Goal: Task Accomplishment & Management: Complete application form

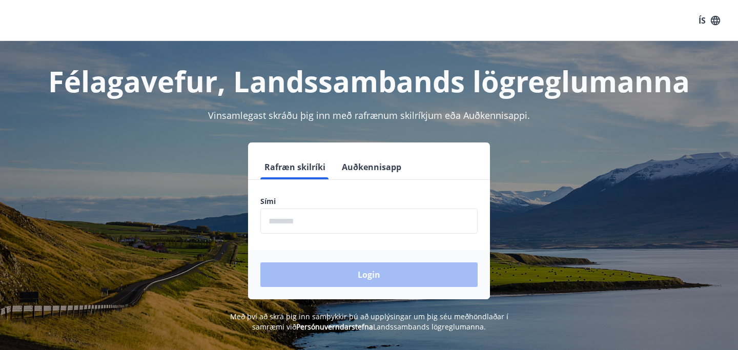
click at [340, 225] on input "phone" at bounding box center [368, 221] width 217 height 25
type input "********"
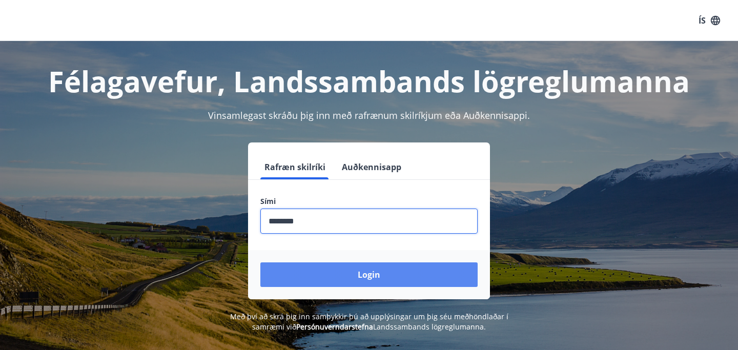
click at [377, 276] on button "Login" at bounding box center [368, 274] width 217 height 25
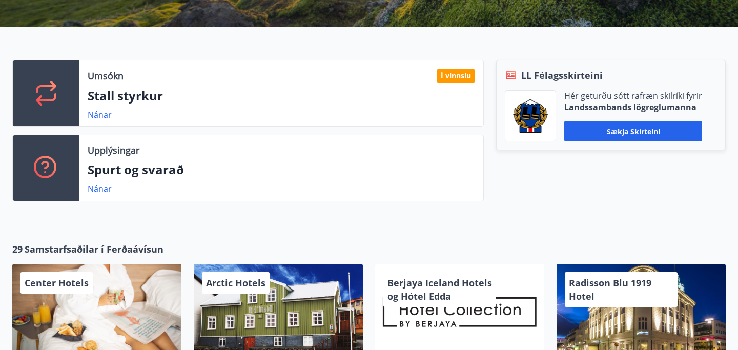
scroll to position [298, 0]
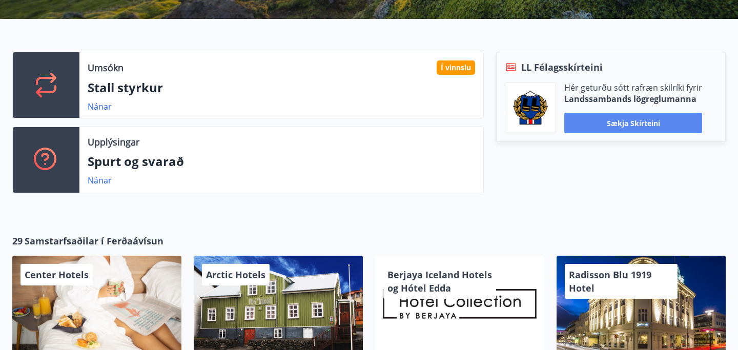
click at [650, 126] on button "Sækja skírteini" at bounding box center [633, 123] width 138 height 20
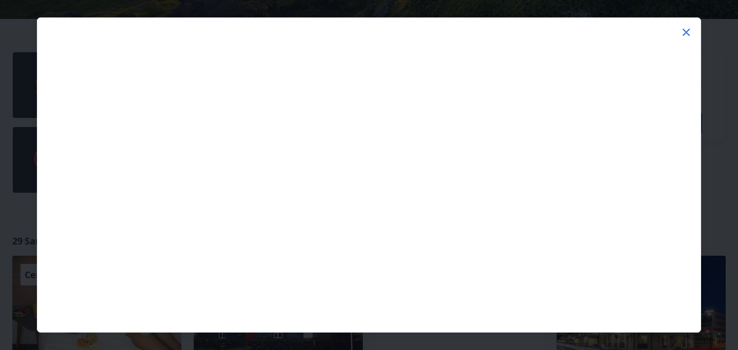
click at [686, 31] on icon at bounding box center [686, 32] width 12 height 12
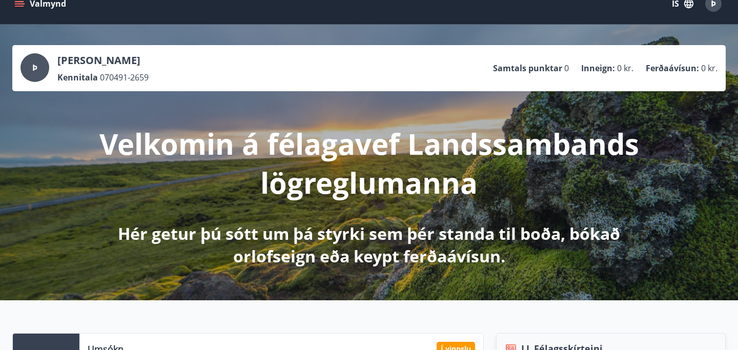
scroll to position [0, 0]
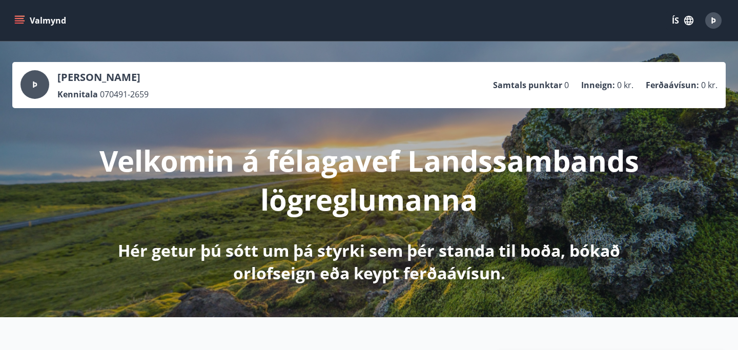
click at [24, 18] on icon "menu" at bounding box center [19, 20] width 10 height 10
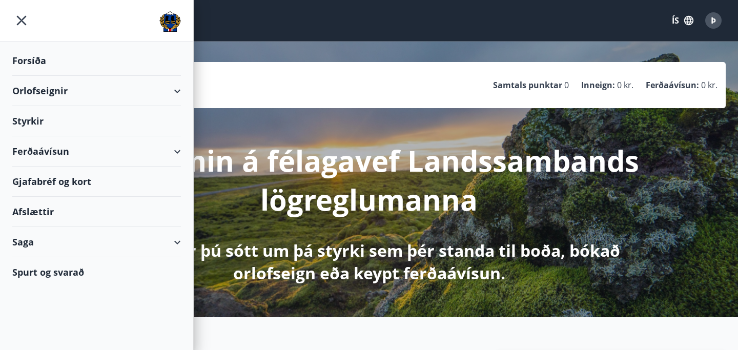
click at [175, 152] on div "Ferðaávísun" at bounding box center [96, 151] width 169 height 30
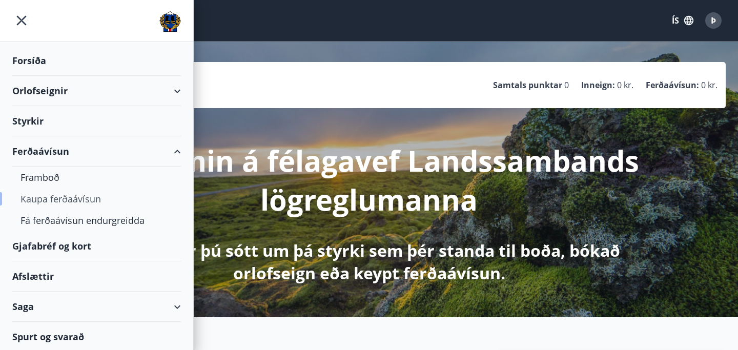
click at [70, 198] on div "Kaupa ferðaávísun" at bounding box center [96, 199] width 152 height 22
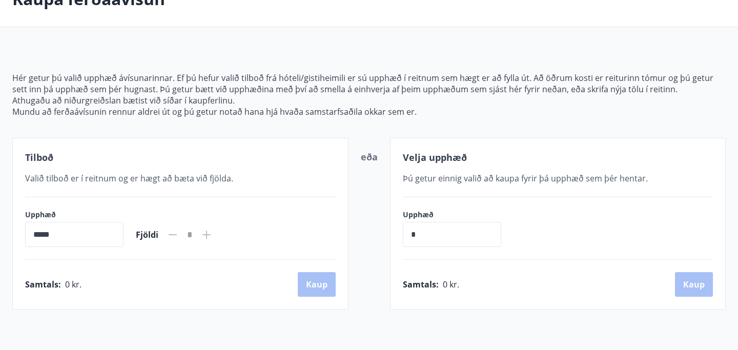
scroll to position [32, 0]
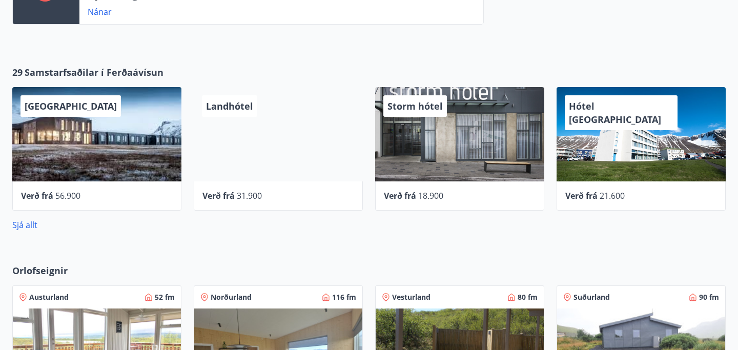
scroll to position [458, 0]
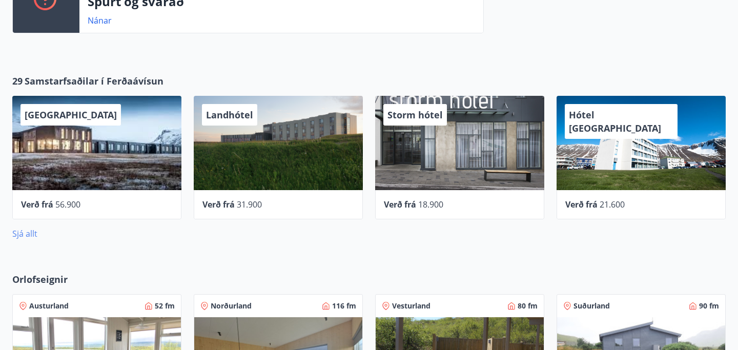
click at [24, 233] on link "Sjá allt" at bounding box center [24, 233] width 25 height 11
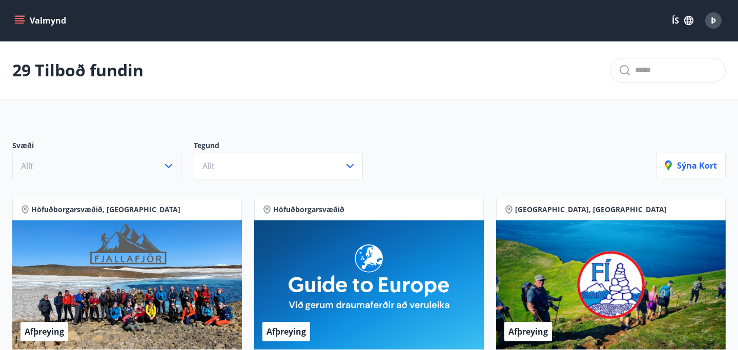
click at [158, 164] on button "Allt" at bounding box center [96, 166] width 169 height 27
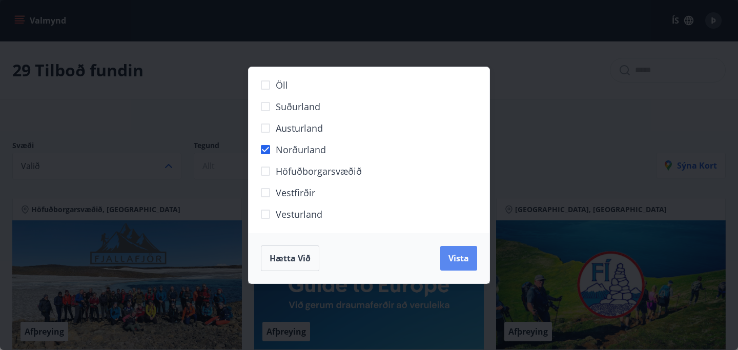
click at [463, 260] on span "Vista" at bounding box center [458, 258] width 20 height 11
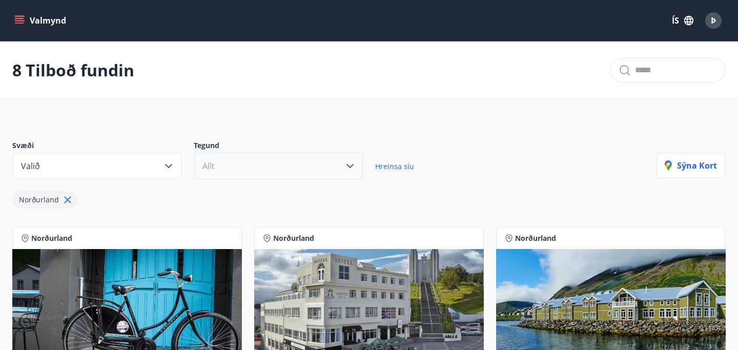
click at [353, 166] on icon "button" at bounding box center [350, 166] width 12 height 12
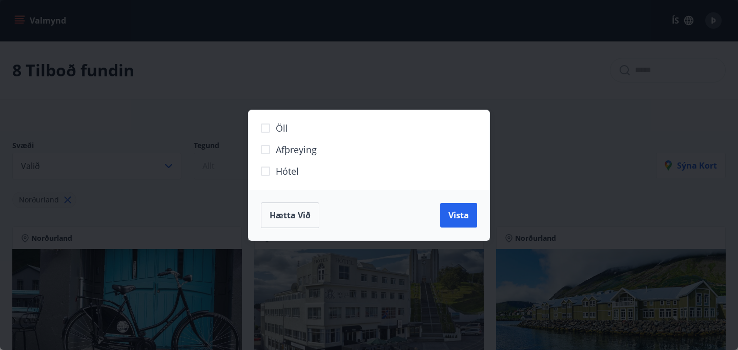
click at [291, 166] on span "Hótel" at bounding box center [287, 171] width 23 height 13
click at [459, 215] on span "Vista" at bounding box center [458, 215] width 20 height 11
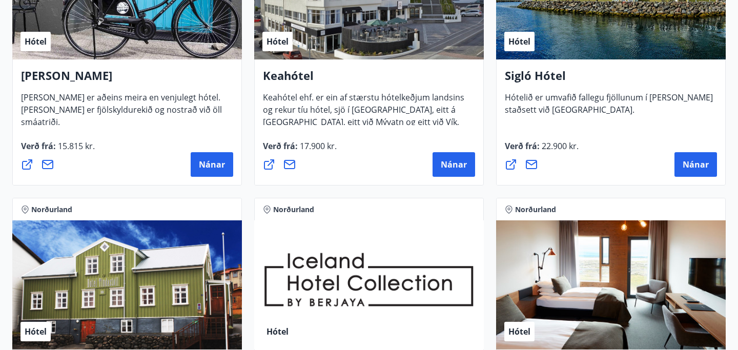
scroll to position [170, 0]
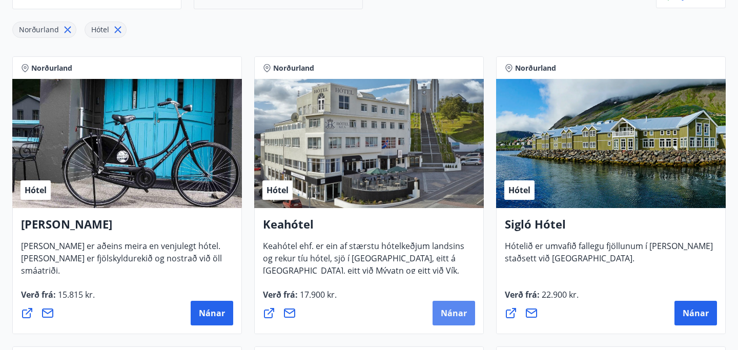
click at [456, 314] on span "Nánar" at bounding box center [454, 312] width 26 height 11
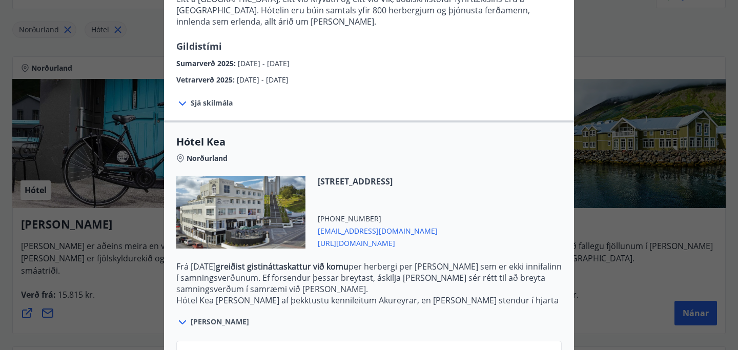
scroll to position [216, 0]
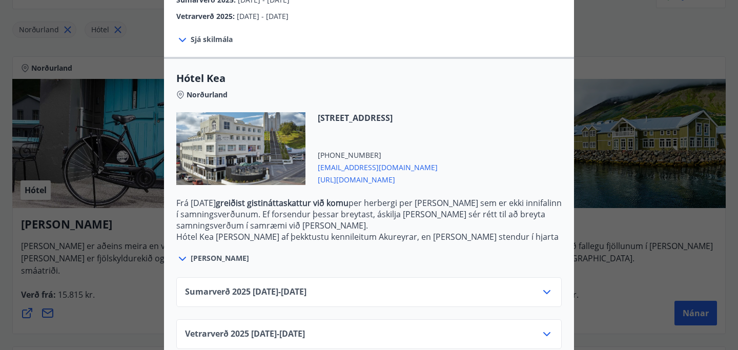
click at [549, 328] on icon at bounding box center [547, 334] width 12 height 12
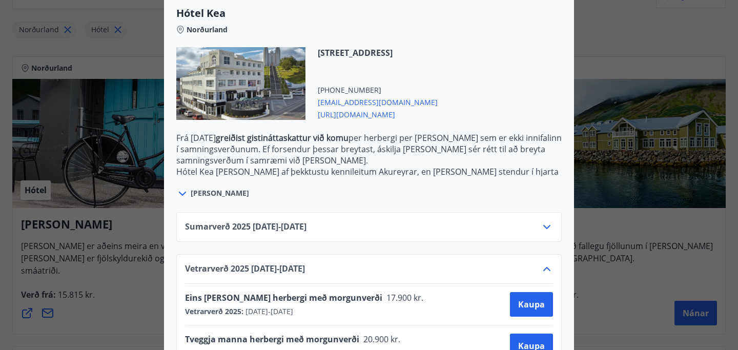
scroll to position [299, 0]
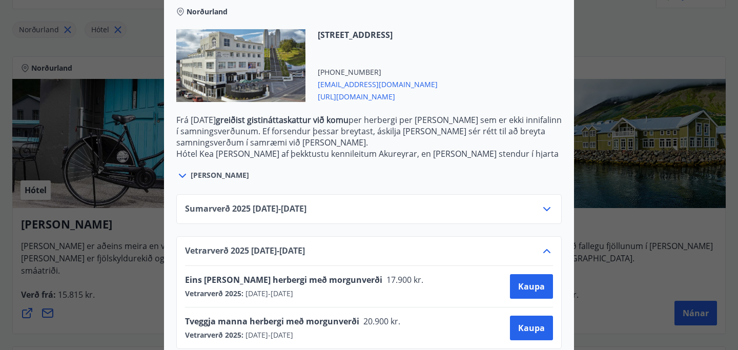
click at [551, 203] on icon at bounding box center [547, 209] width 12 height 12
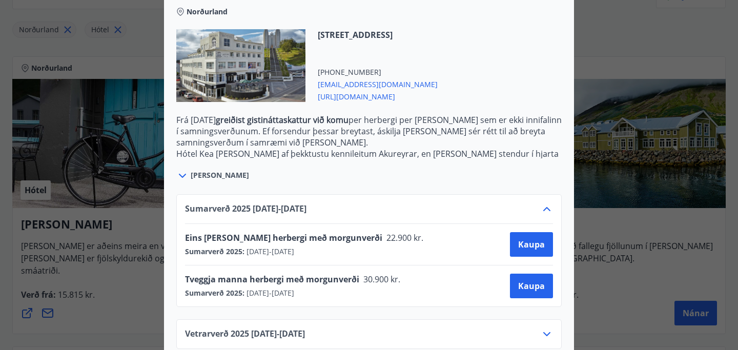
click at [544, 203] on icon at bounding box center [547, 209] width 12 height 12
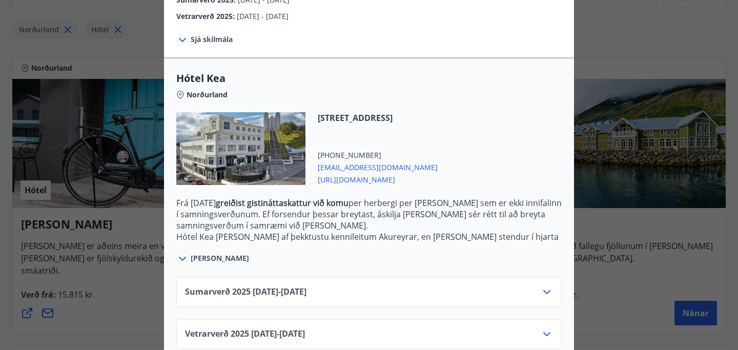
click at [548, 328] on icon at bounding box center [547, 334] width 12 height 12
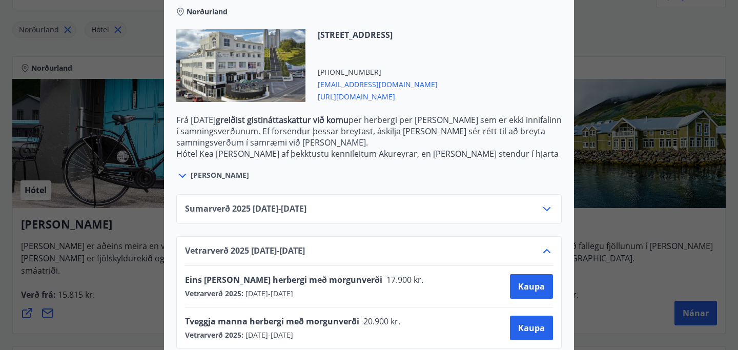
click at [109, 188] on div at bounding box center [369, 175] width 738 height 350
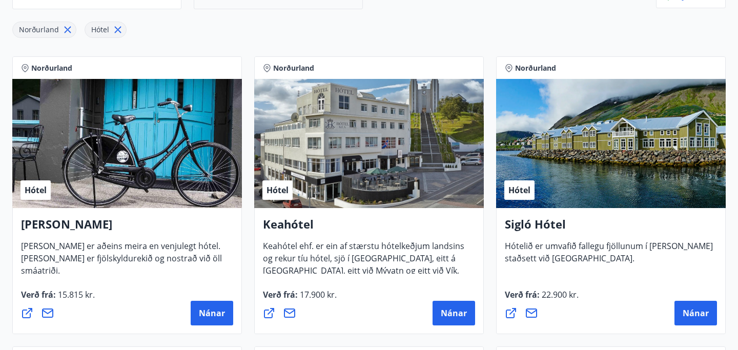
scroll to position [0, 0]
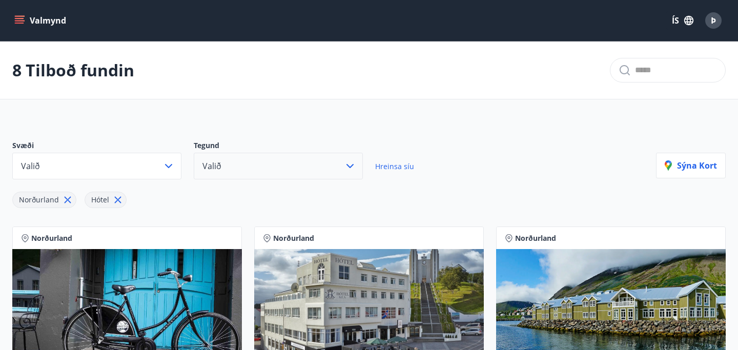
click at [24, 17] on icon "menu" at bounding box center [19, 20] width 10 height 10
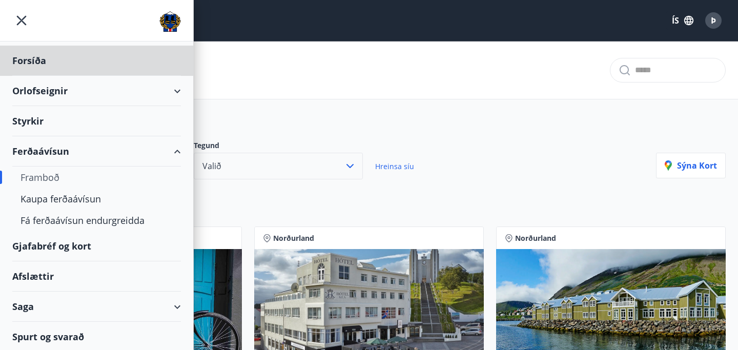
click at [94, 76] on div "Styrkir" at bounding box center [96, 61] width 169 height 30
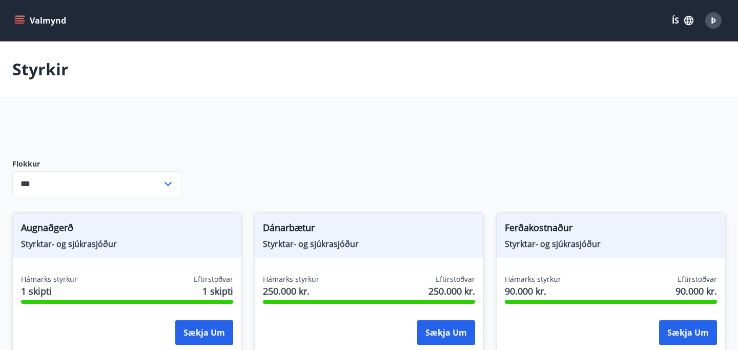
type input "***"
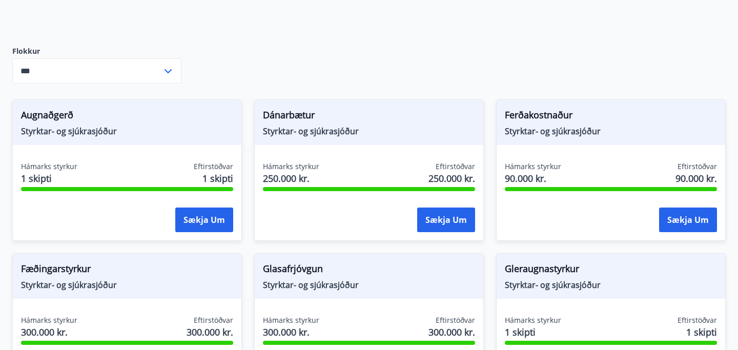
scroll to position [153, 0]
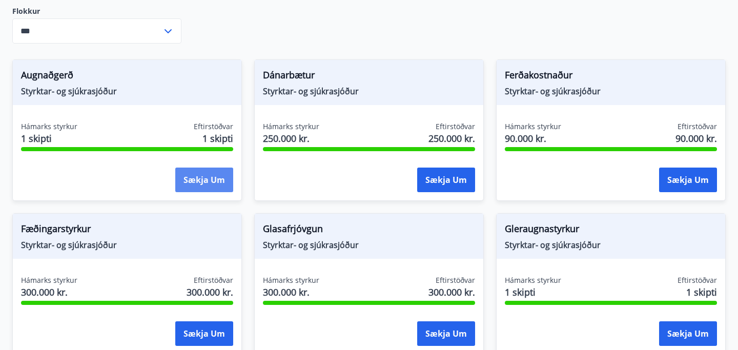
click at [202, 174] on button "Sækja um" at bounding box center [204, 180] width 58 height 25
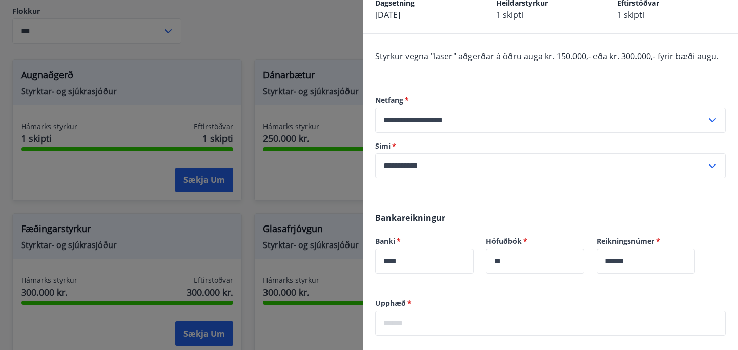
scroll to position [0, 0]
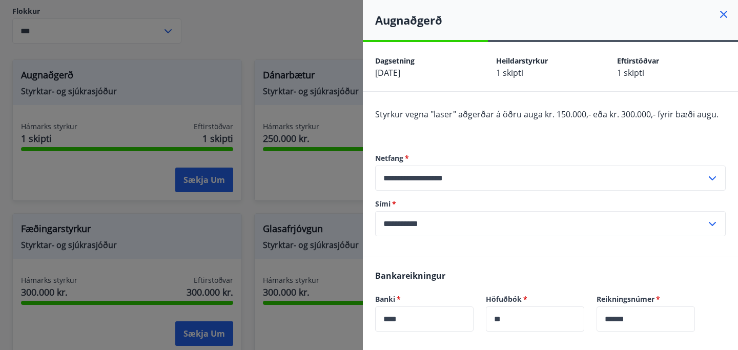
click at [251, 212] on div at bounding box center [369, 175] width 738 height 350
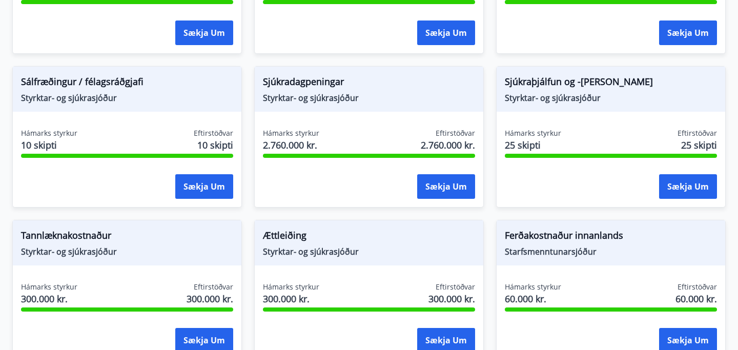
scroll to position [766, 0]
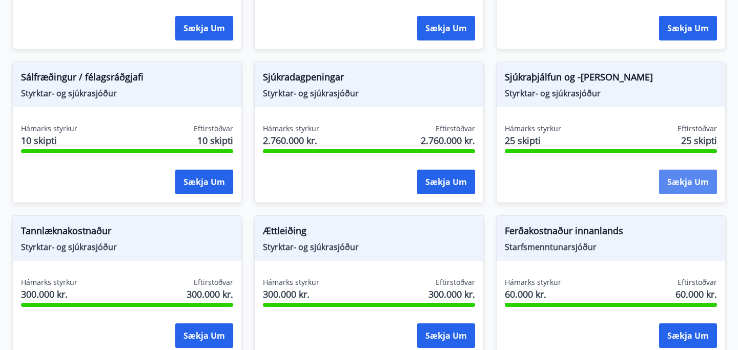
click at [665, 173] on button "Sækja um" at bounding box center [688, 182] width 58 height 25
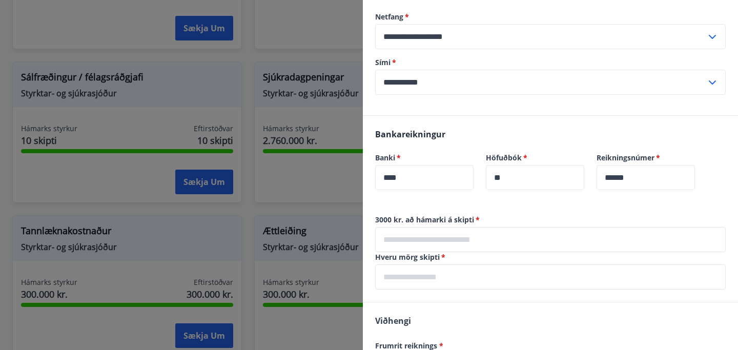
scroll to position [234, 0]
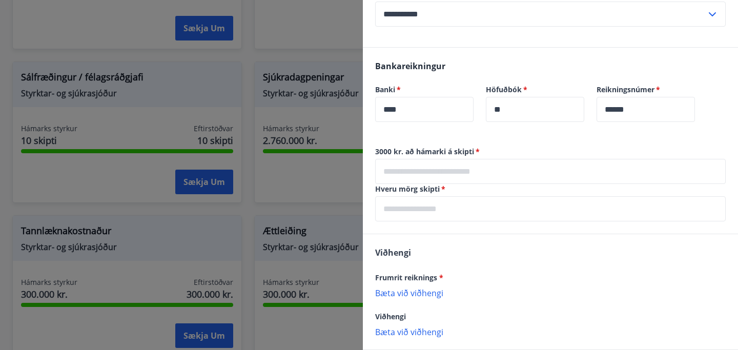
click at [254, 73] on div at bounding box center [369, 175] width 738 height 350
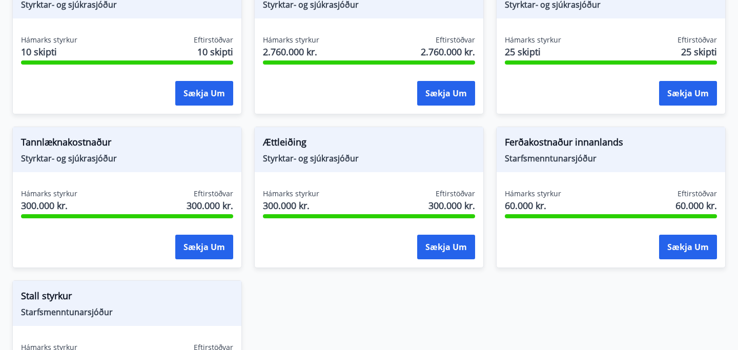
scroll to position [877, 0]
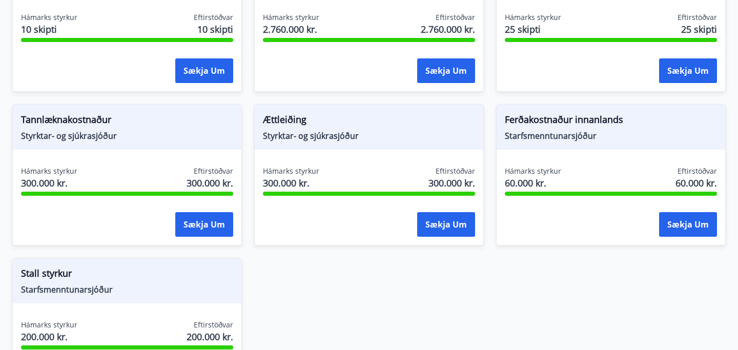
click at [675, 238] on div "Hámarks styrkur 60.000 kr. Eftirstöðvar 60.000 kr. Sækja um" at bounding box center [611, 203] width 229 height 75
click at [673, 232] on button "Sækja um" at bounding box center [688, 224] width 58 height 25
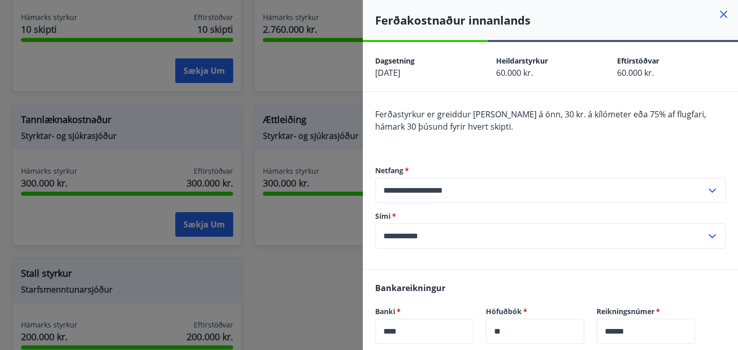
click at [249, 102] on div at bounding box center [369, 175] width 738 height 350
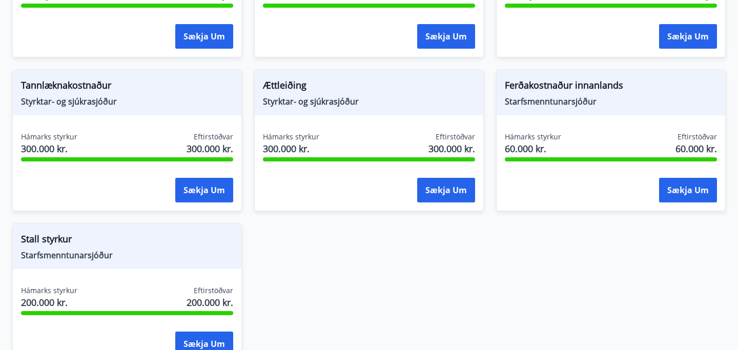
scroll to position [910, 0]
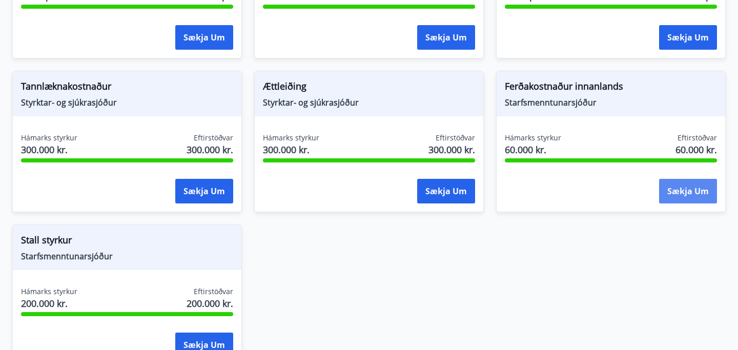
click at [676, 192] on button "Sækja um" at bounding box center [688, 191] width 58 height 25
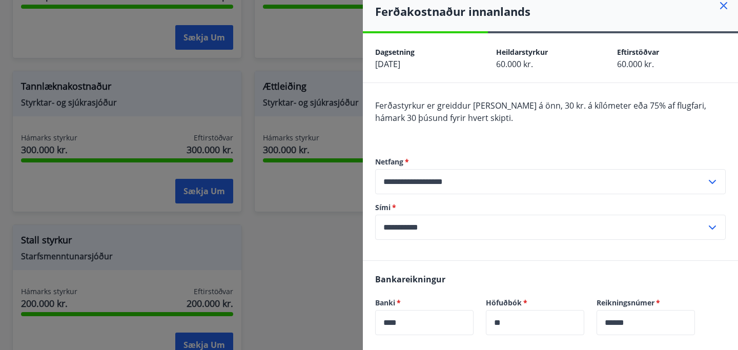
scroll to position [0, 0]
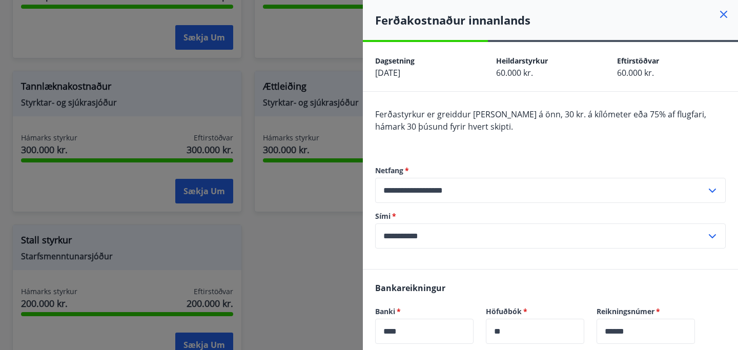
click at [250, 199] on div at bounding box center [369, 175] width 738 height 350
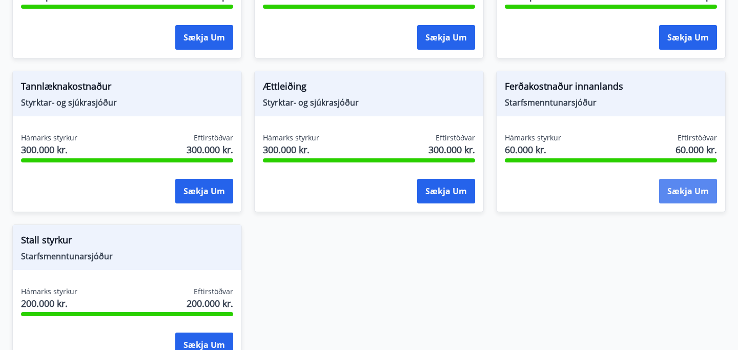
click at [694, 193] on button "Sækja um" at bounding box center [688, 191] width 58 height 25
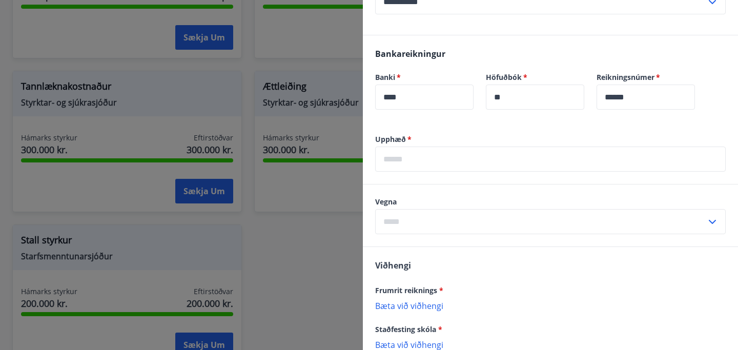
scroll to position [336, 0]
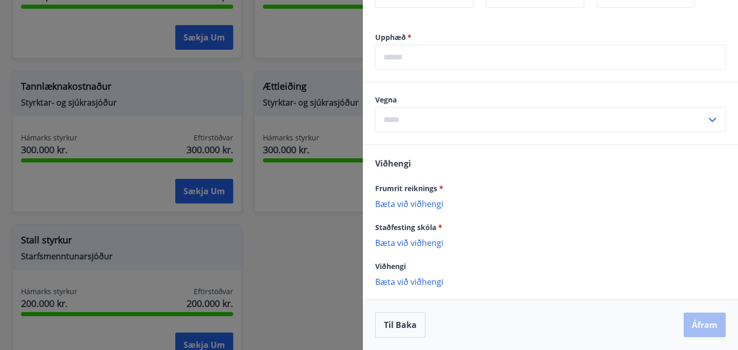
click at [289, 273] on div at bounding box center [369, 175] width 738 height 350
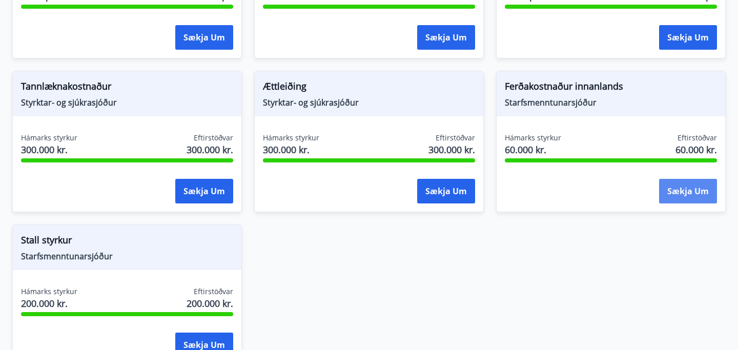
click at [683, 194] on button "Sækja um" at bounding box center [688, 191] width 58 height 25
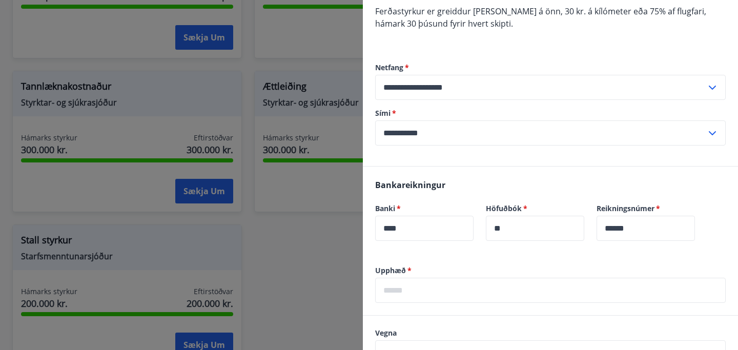
scroll to position [336, 0]
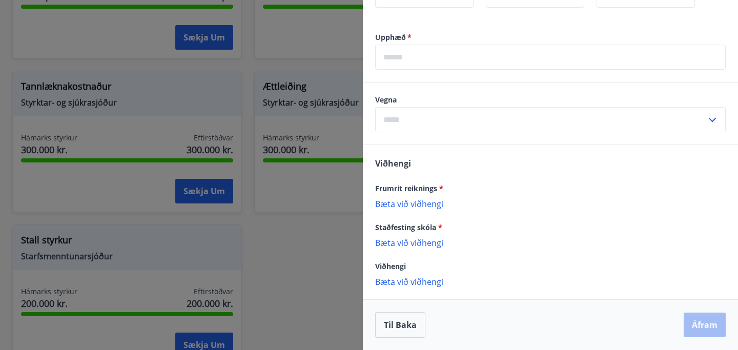
click at [330, 268] on div at bounding box center [369, 175] width 738 height 350
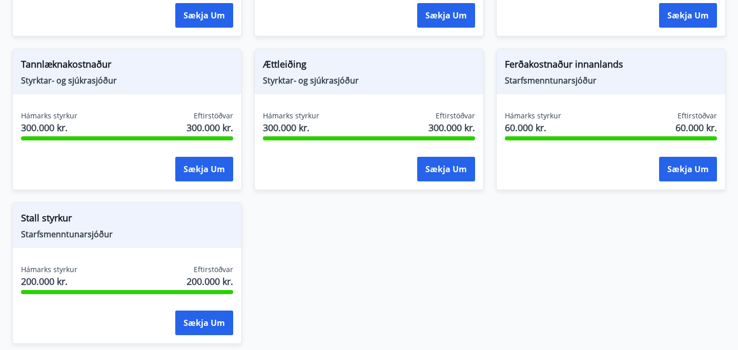
scroll to position [930, 0]
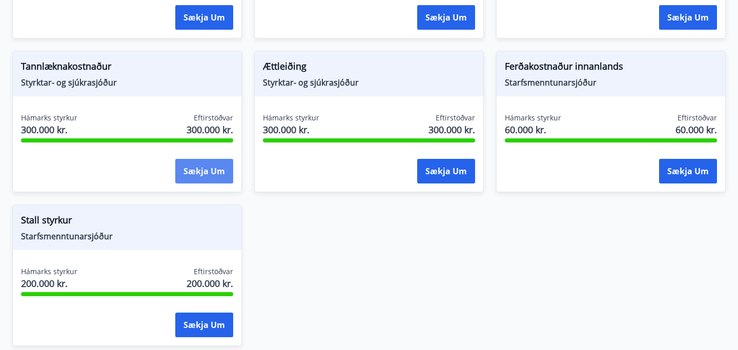
click at [208, 168] on button "Sækja um" at bounding box center [204, 171] width 58 height 25
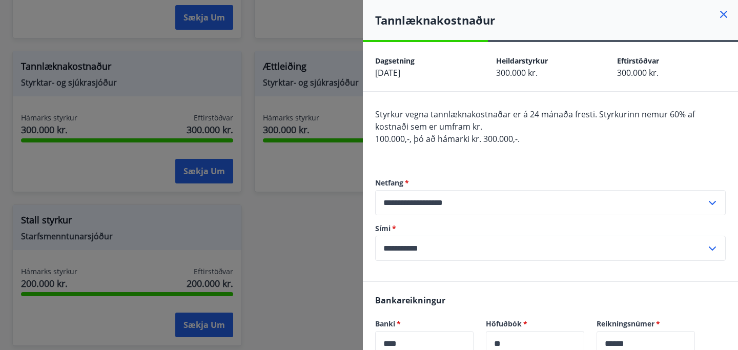
click at [297, 232] on div at bounding box center [369, 175] width 738 height 350
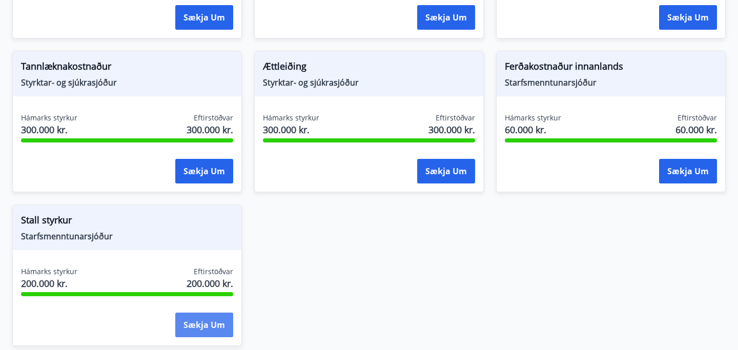
click at [206, 323] on button "Sækja um" at bounding box center [204, 325] width 58 height 25
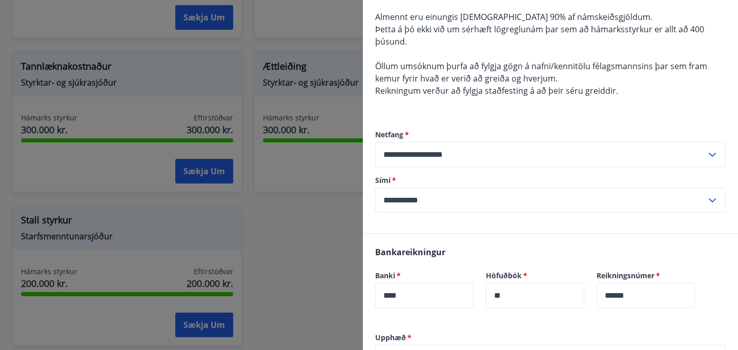
scroll to position [239, 0]
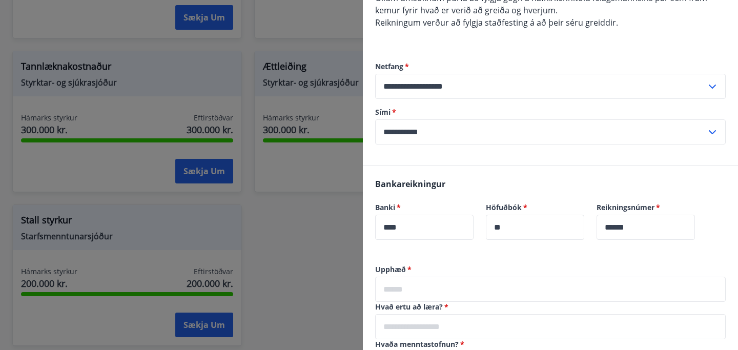
click at [336, 244] on div at bounding box center [369, 175] width 738 height 350
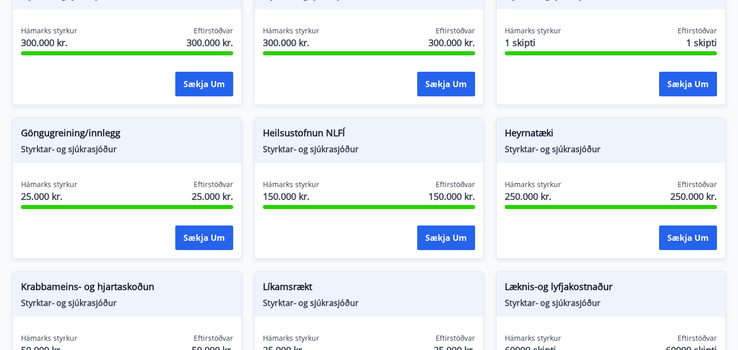
scroll to position [404, 0]
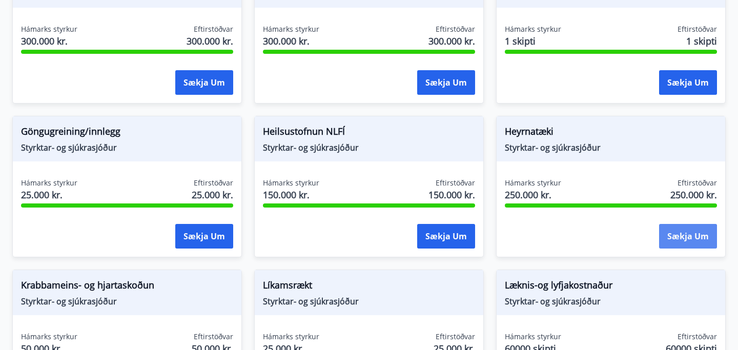
click at [674, 239] on button "Sækja um" at bounding box center [688, 236] width 58 height 25
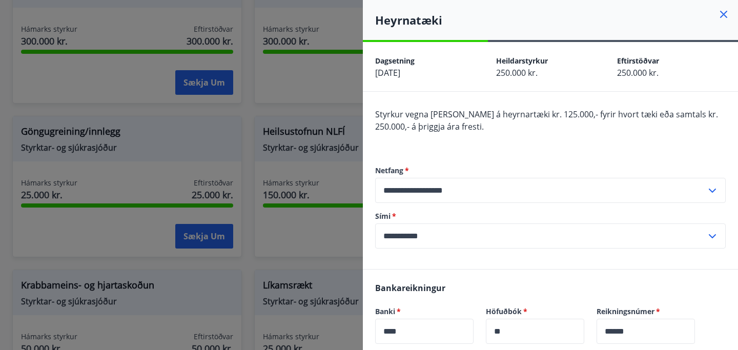
click at [287, 108] on div at bounding box center [369, 175] width 738 height 350
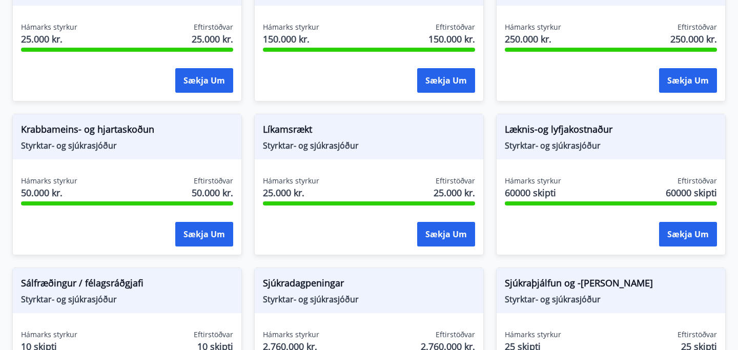
scroll to position [576, 0]
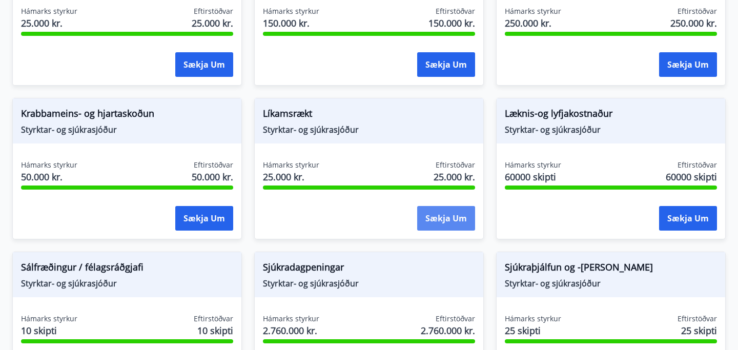
click at [459, 208] on button "Sækja um" at bounding box center [446, 218] width 58 height 25
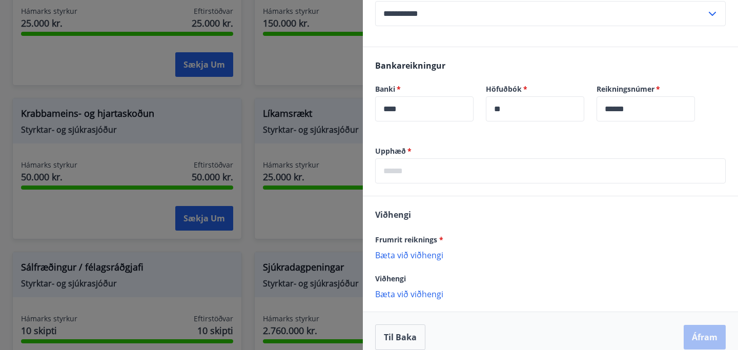
scroll to position [0, 0]
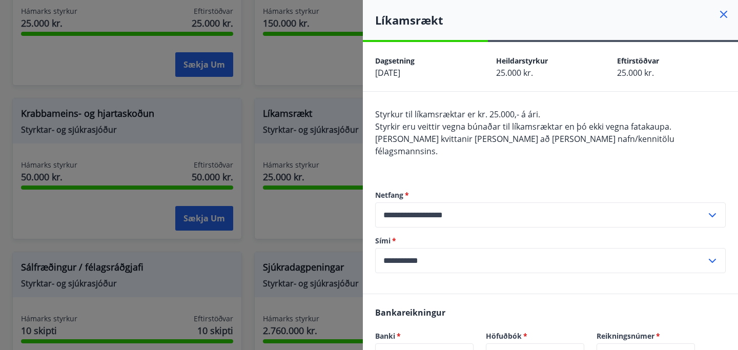
click at [245, 95] on div at bounding box center [369, 175] width 738 height 350
